Goal: Information Seeking & Learning: Understand process/instructions

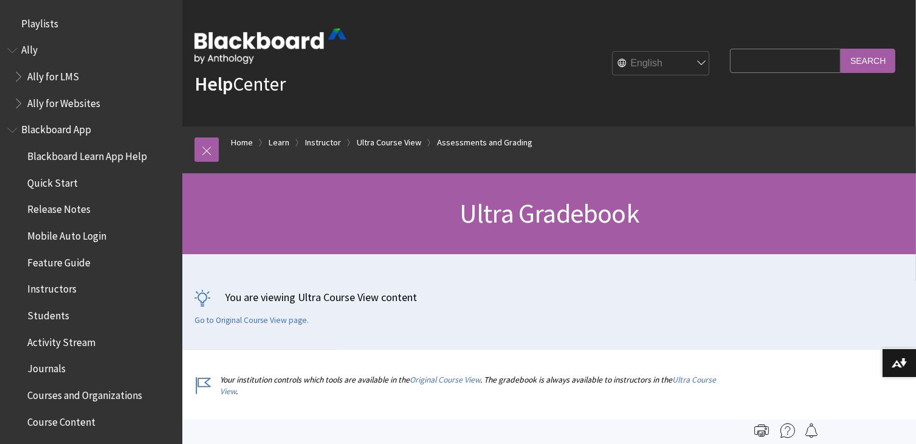
scroll to position [1744, 0]
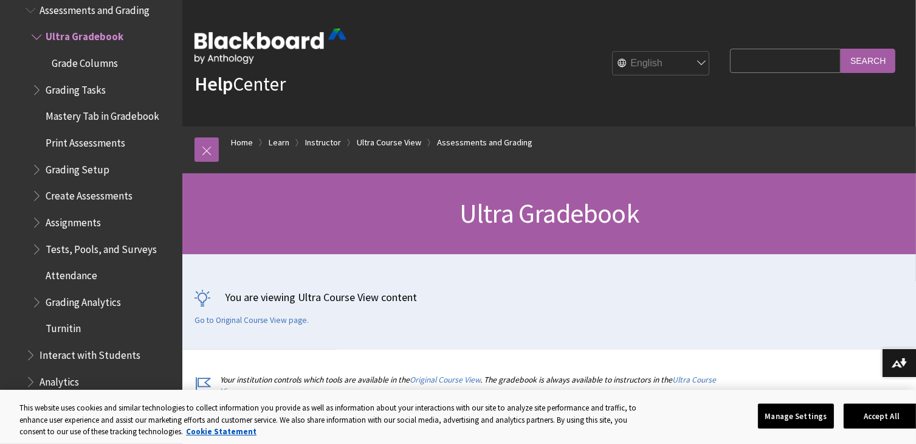
click at [78, 80] on span "Grading Tasks" at bounding box center [76, 88] width 60 height 16
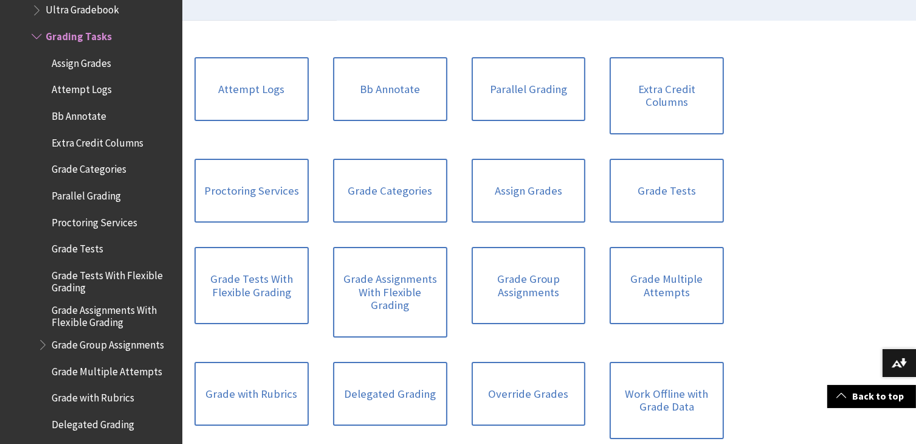
scroll to position [339, 0]
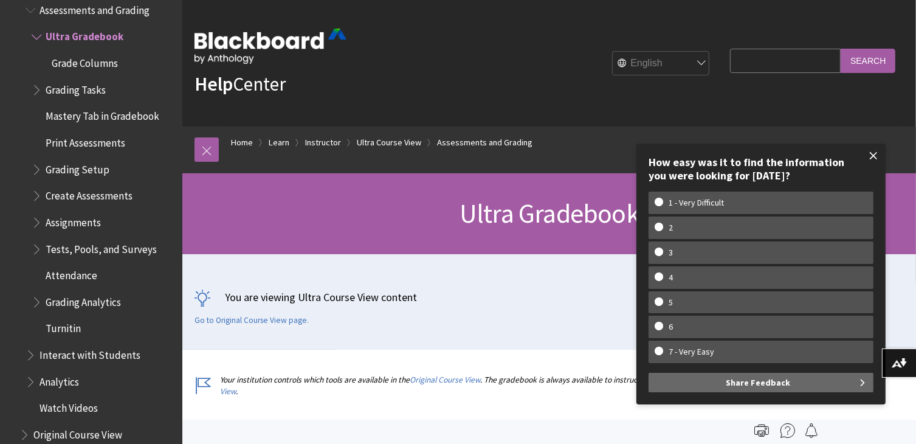
click at [871, 152] on span at bounding box center [874, 156] width 26 height 26
